Goal: Communication & Community: Answer question/provide support

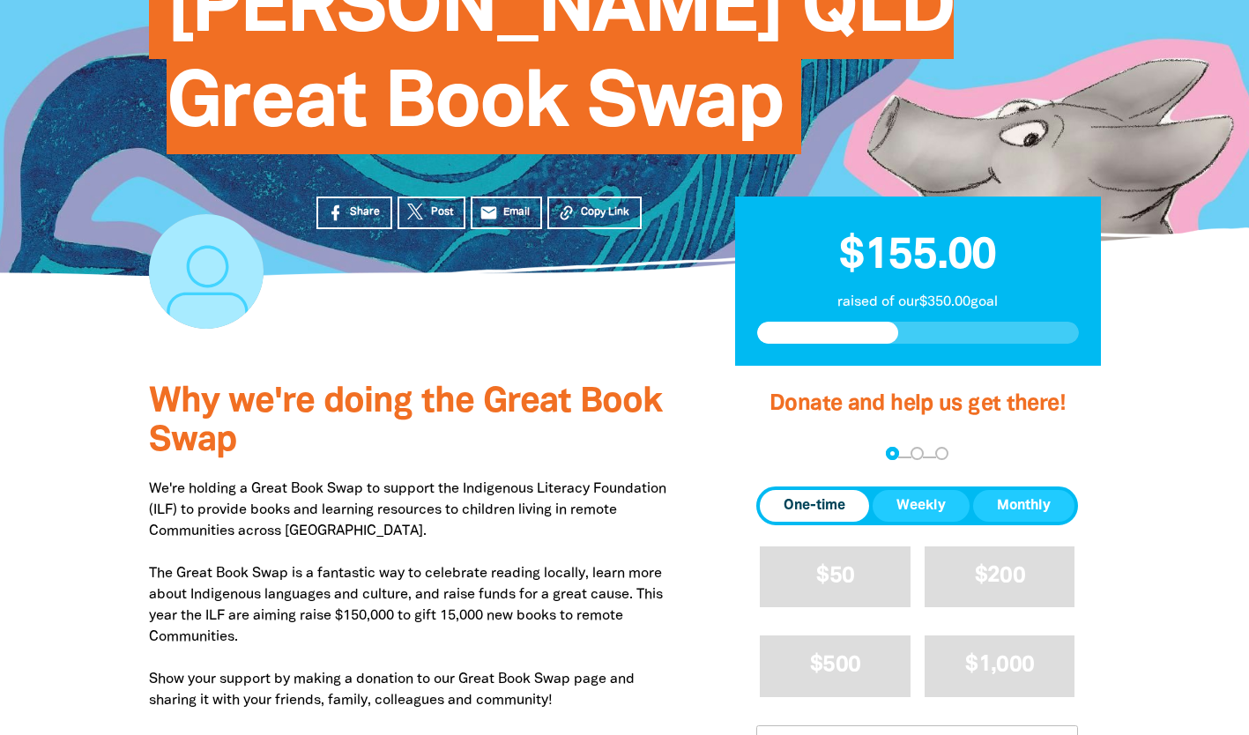
scroll to position [176, 0]
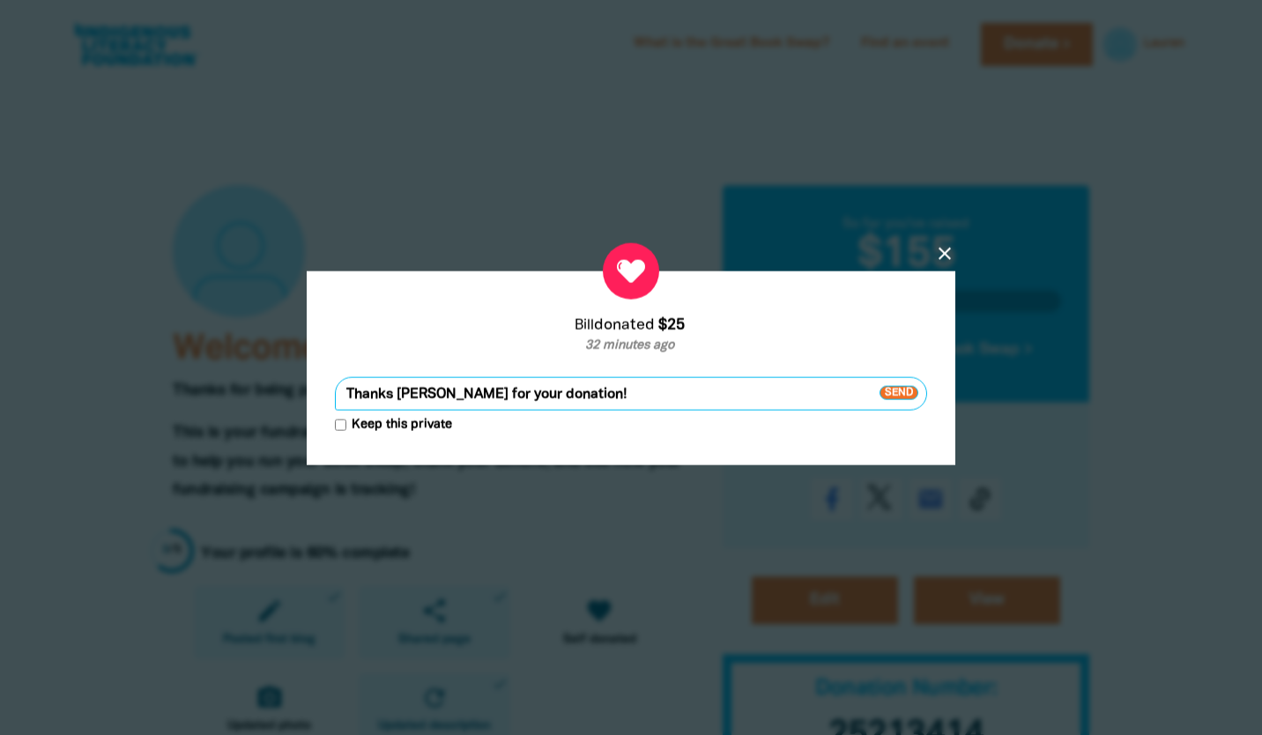
click at [908, 396] on span "Send" at bounding box center [899, 393] width 39 height 14
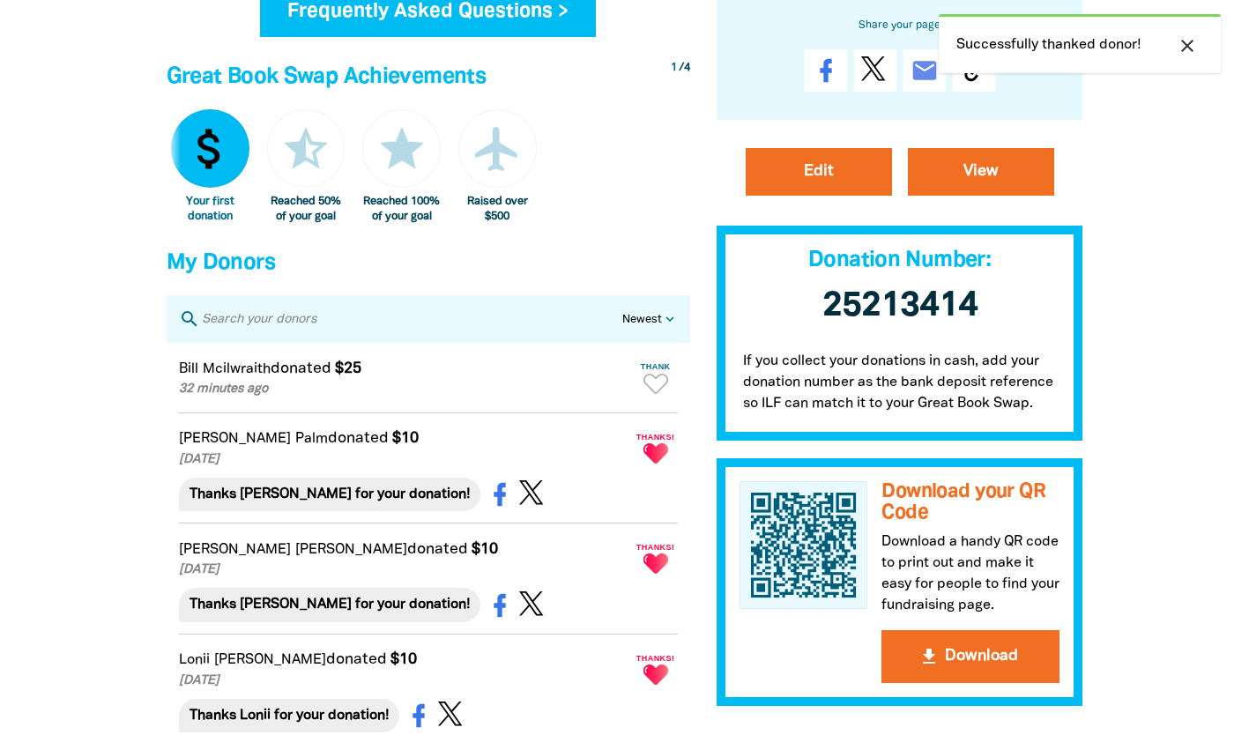
scroll to position [1058, 0]
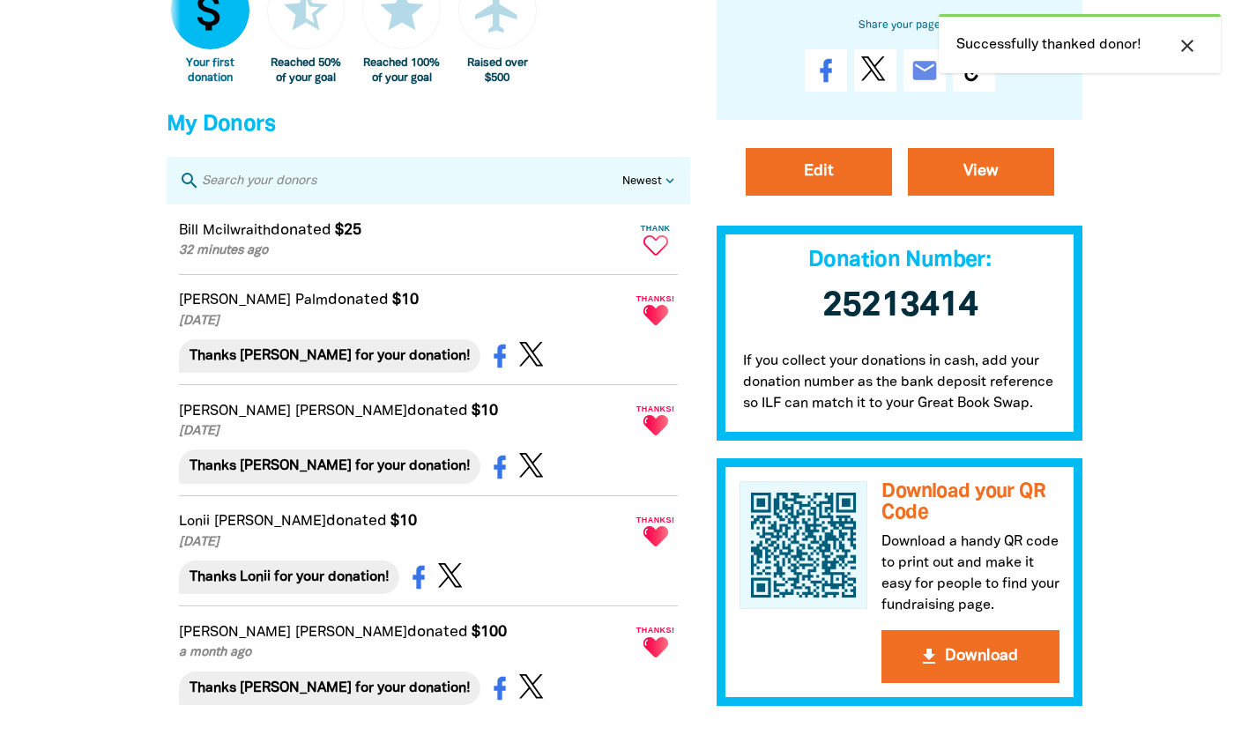
drag, startPoint x: 656, startPoint y: 257, endPoint x: 645, endPoint y: 268, distance: 15.0
click at [656, 256] on icon "Paginated content" at bounding box center [655, 245] width 25 height 20
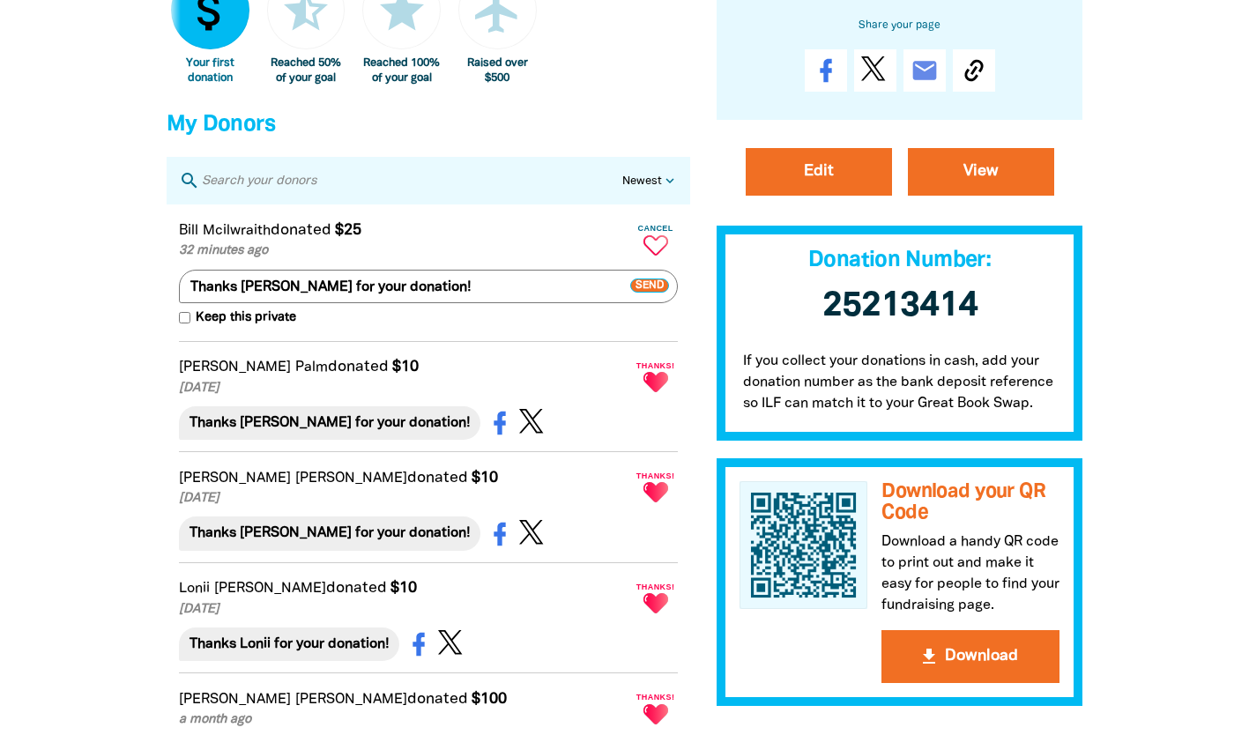
click at [84, 312] on div at bounding box center [624, 106] width 1249 height 2168
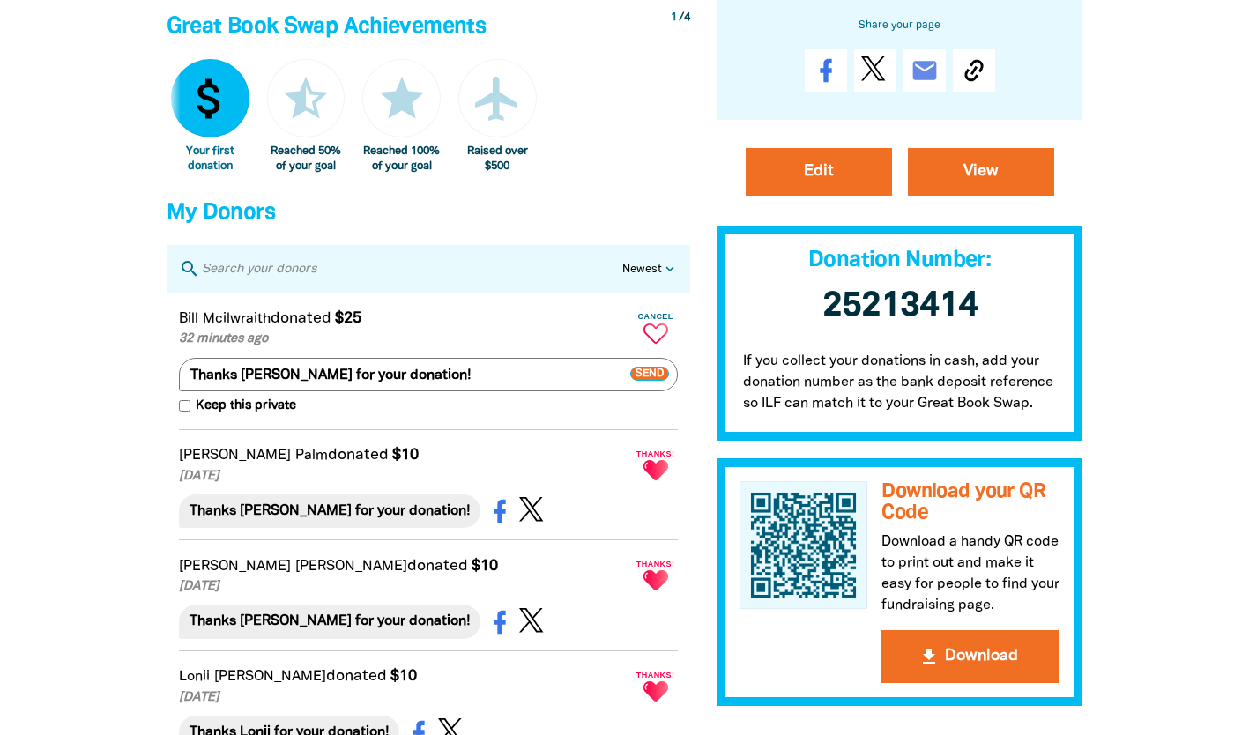
click at [45, 316] on div at bounding box center [624, 194] width 1249 height 2168
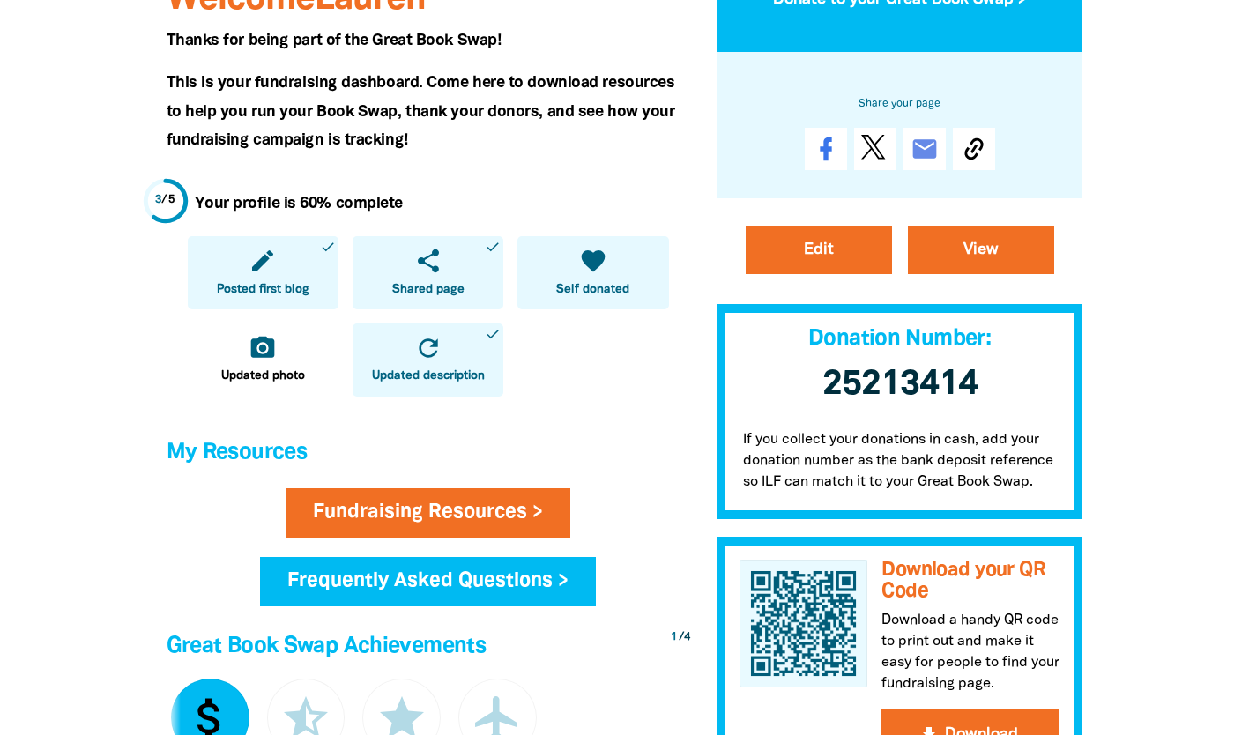
scroll to position [348, 0]
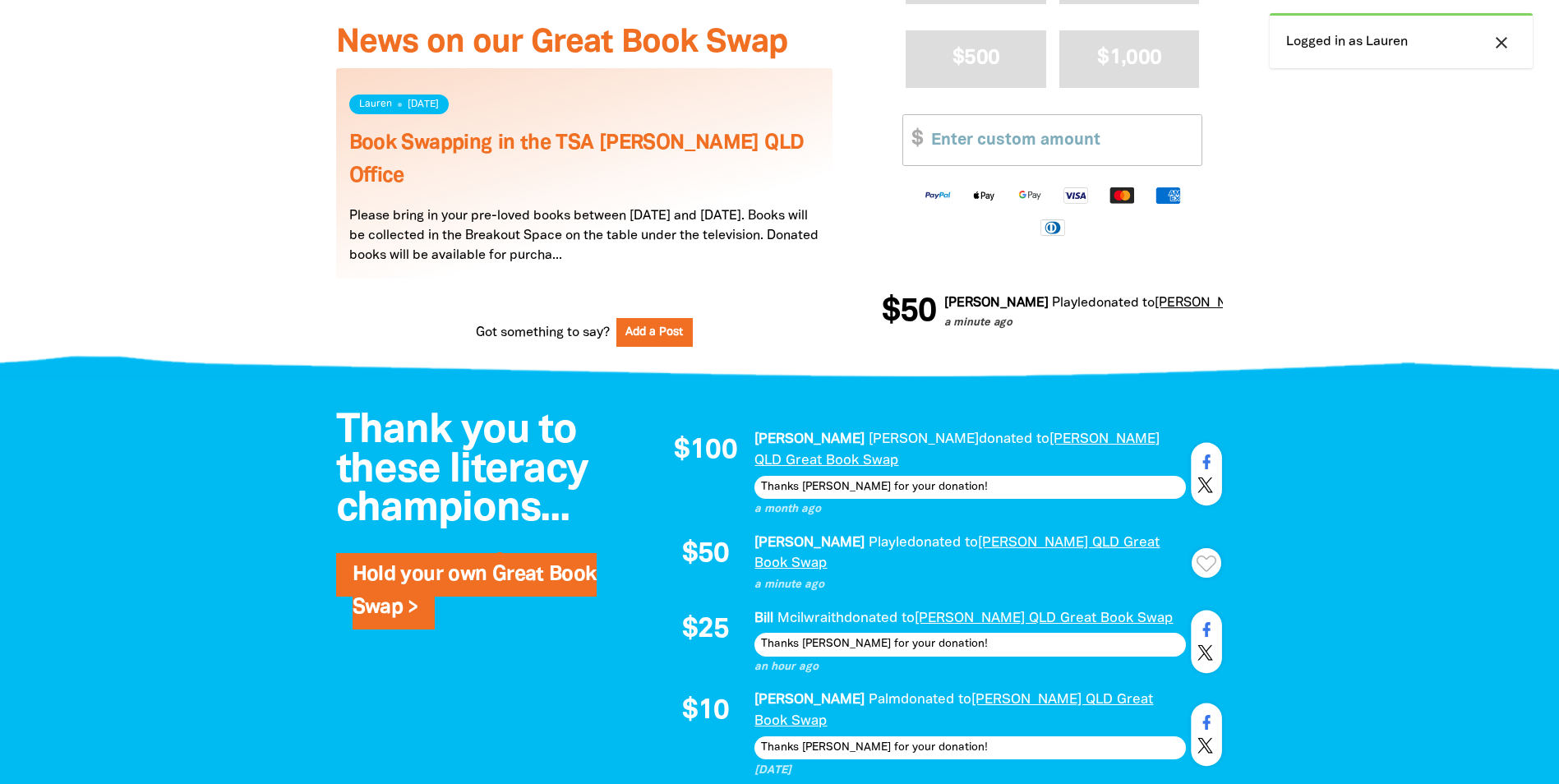
scroll to position [1068, 0]
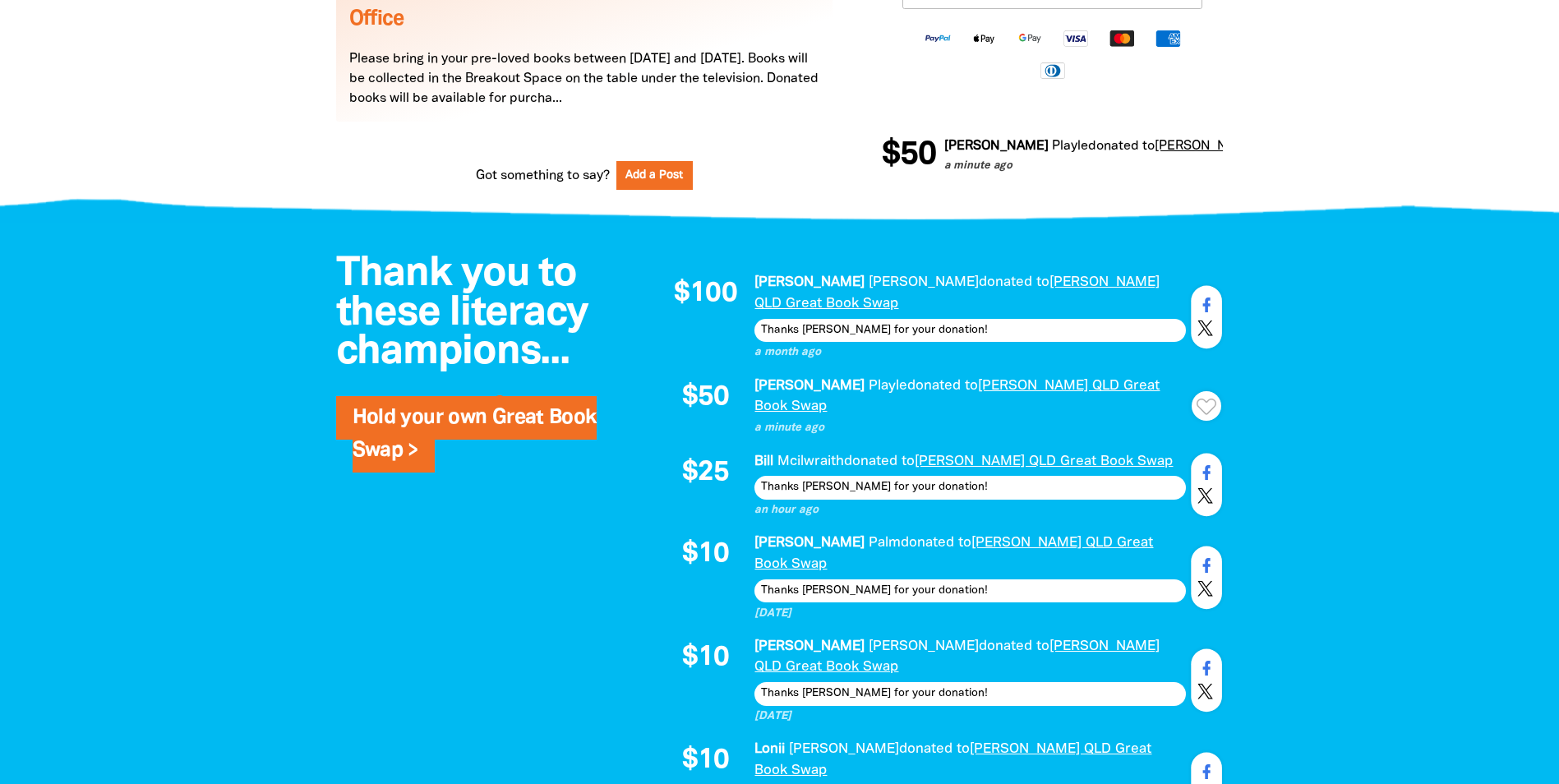
click at [1207, 398] on icon "Paginated content" at bounding box center [1206, 406] width 20 height 17
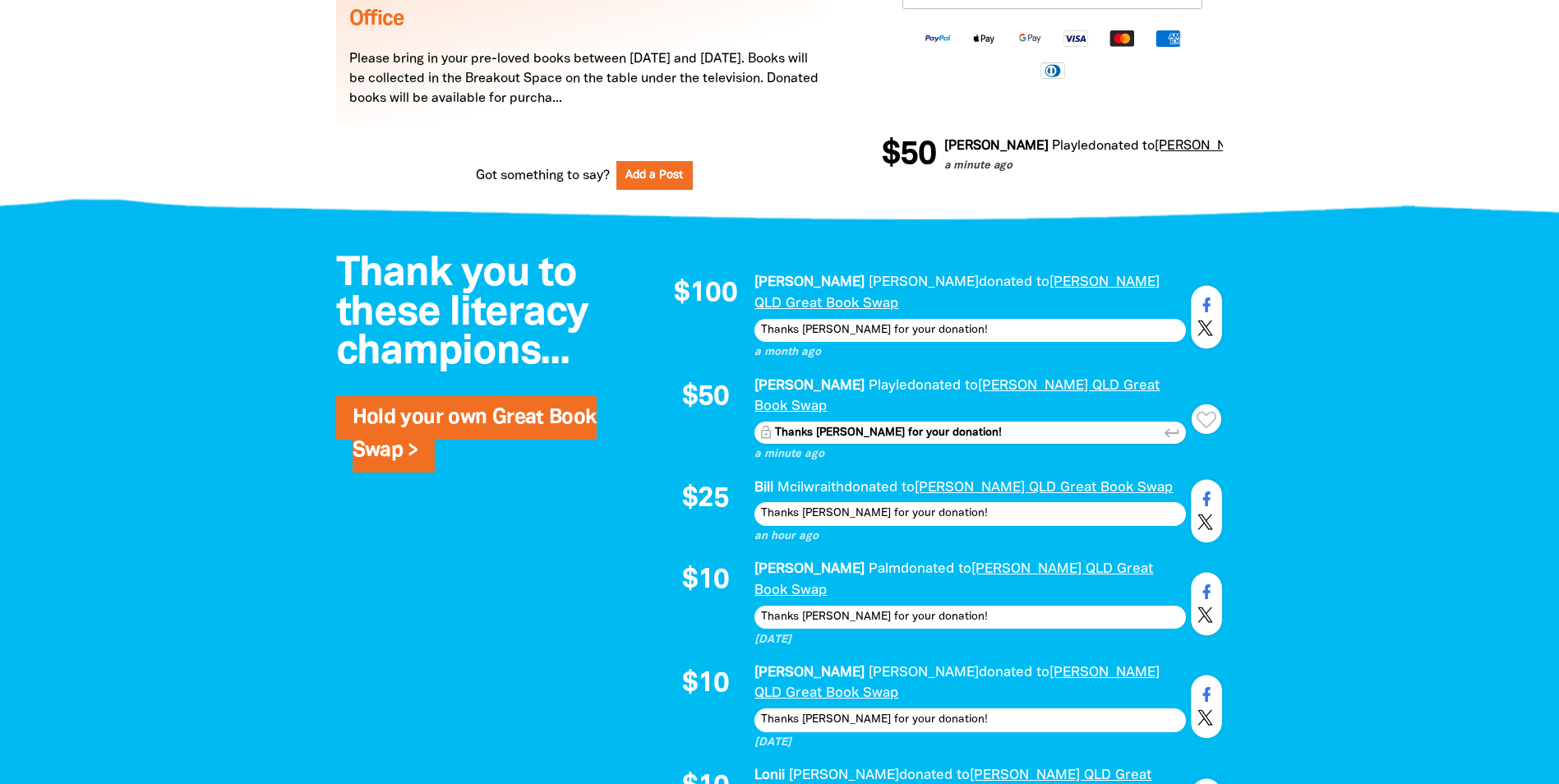
click at [1174, 424] on icon "keyboard_return" at bounding box center [1171, 433] width 18 height 18
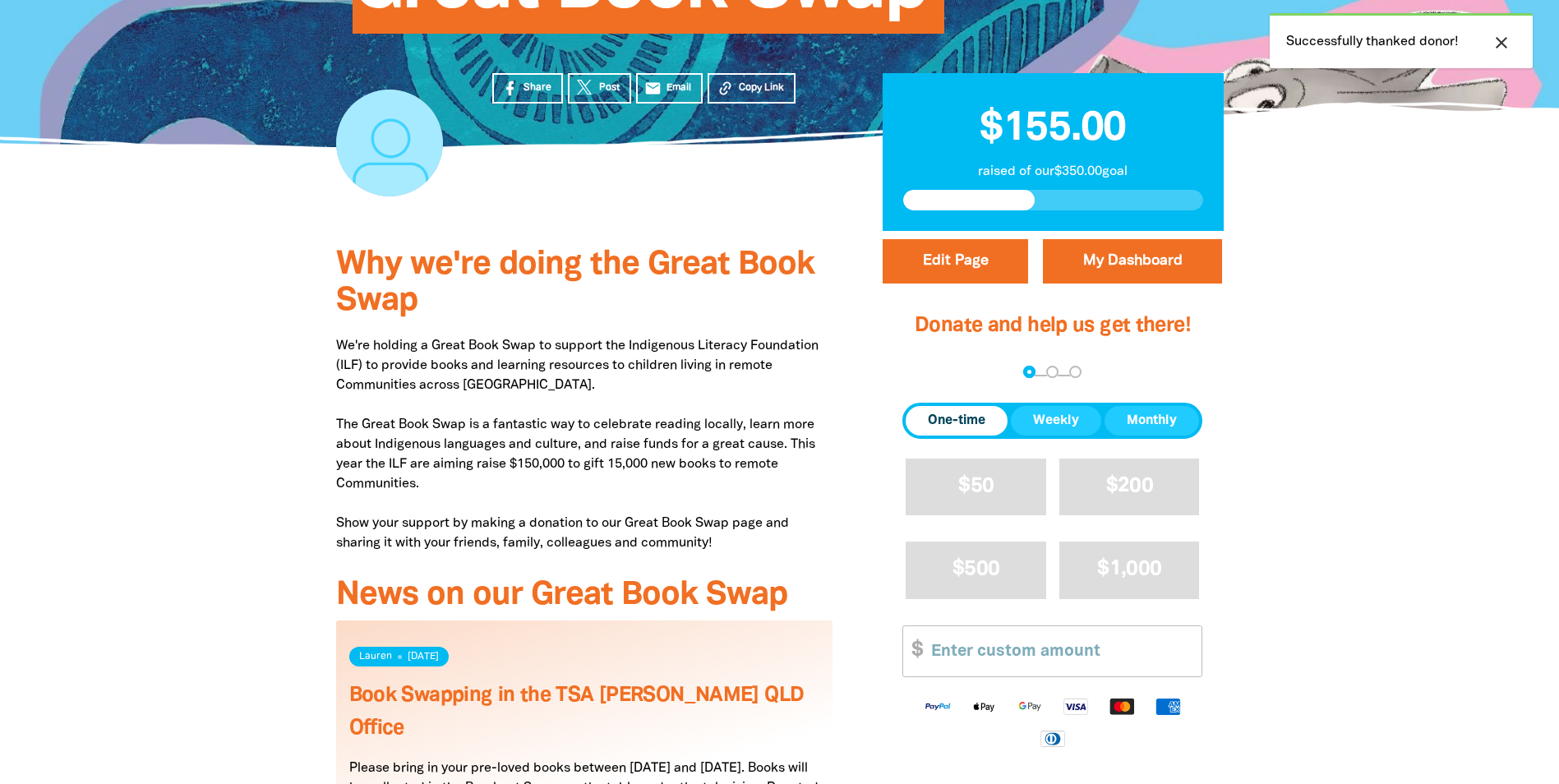
scroll to position [0, 0]
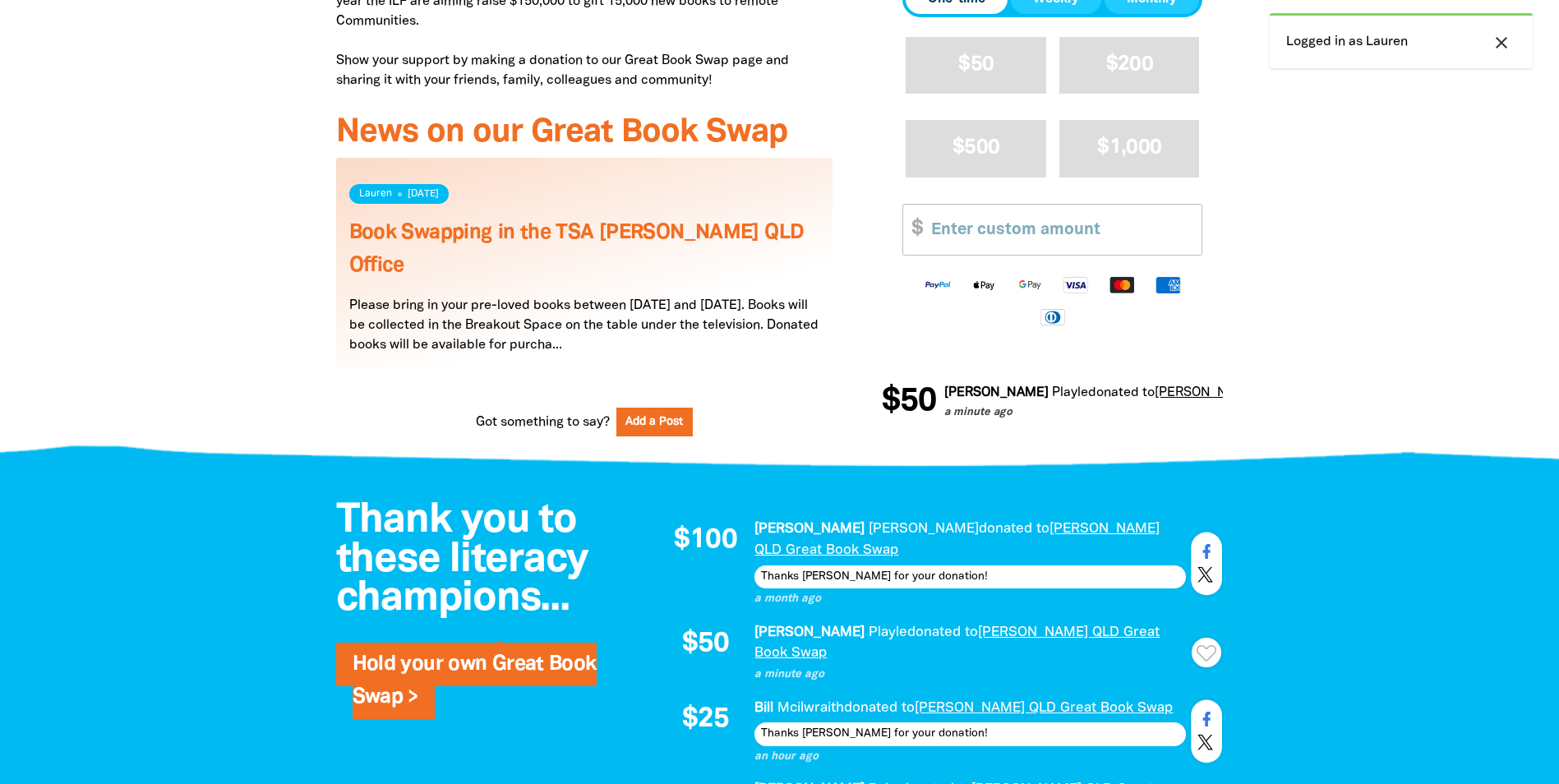
scroll to position [1232, 0]
